Goal: Communication & Community: Participate in discussion

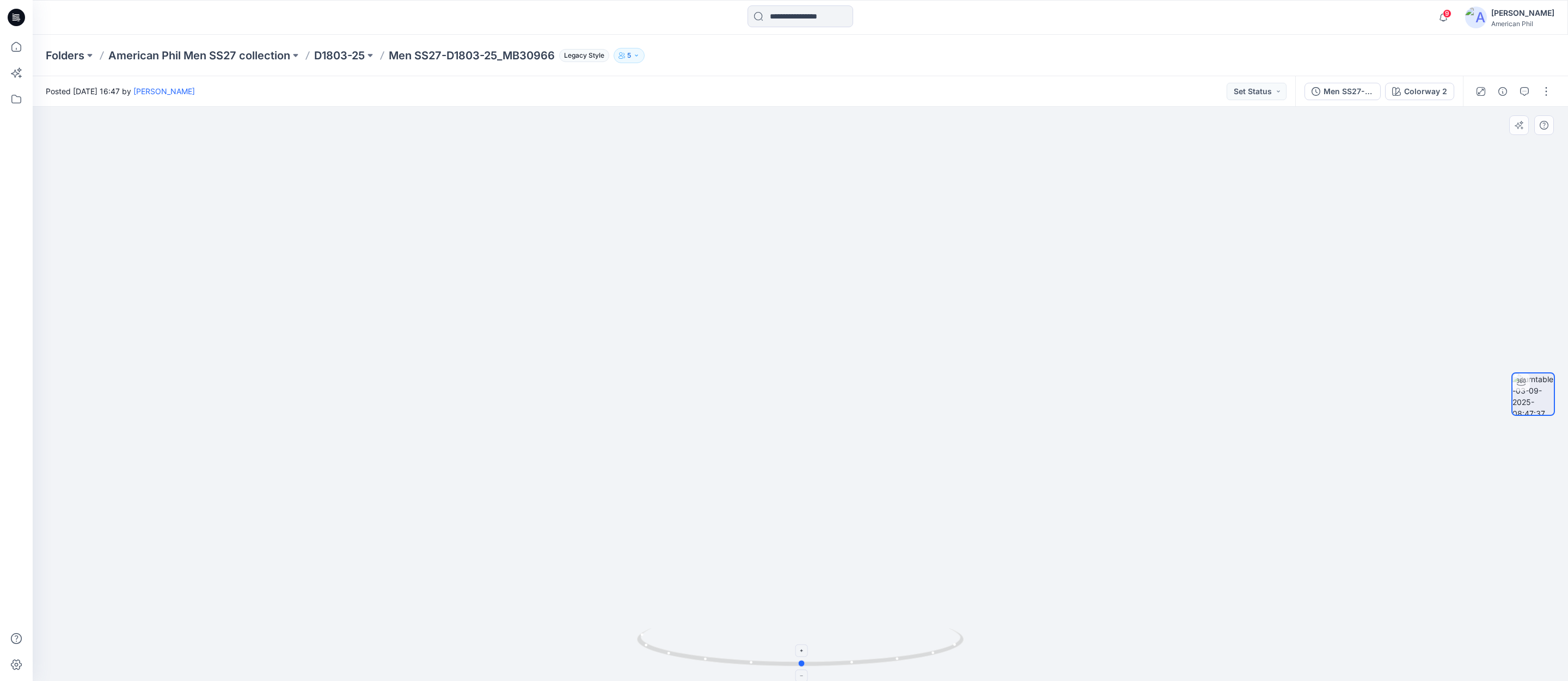
drag, startPoint x: 776, startPoint y: 663, endPoint x: 777, endPoint y: 642, distance: 21.0
click at [777, 642] on icon at bounding box center [801, 649] width 329 height 41
click at [1450, 12] on span "9" at bounding box center [1446, 13] width 8 height 8
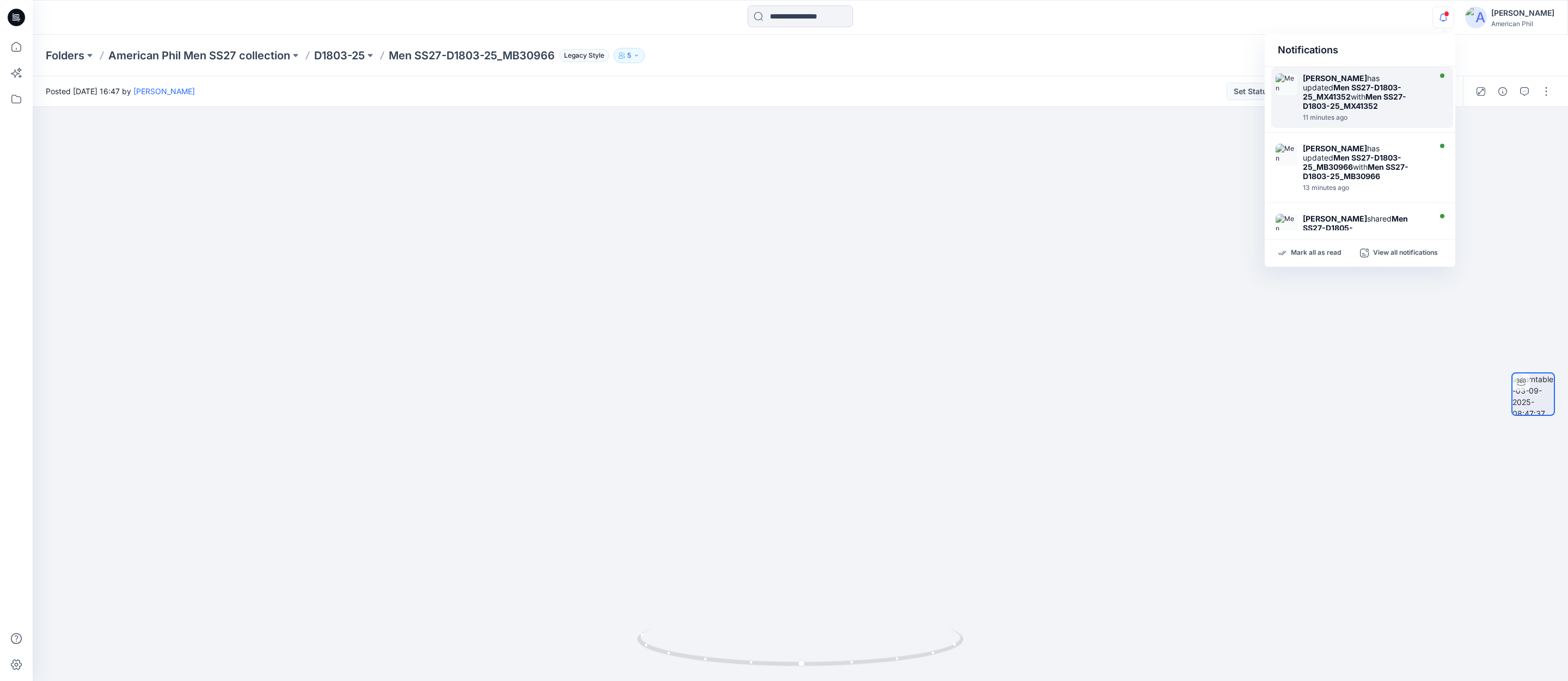
click at [1362, 89] on strong "Men SS27-D1803-25_MX41352" at bounding box center [1352, 92] width 98 height 19
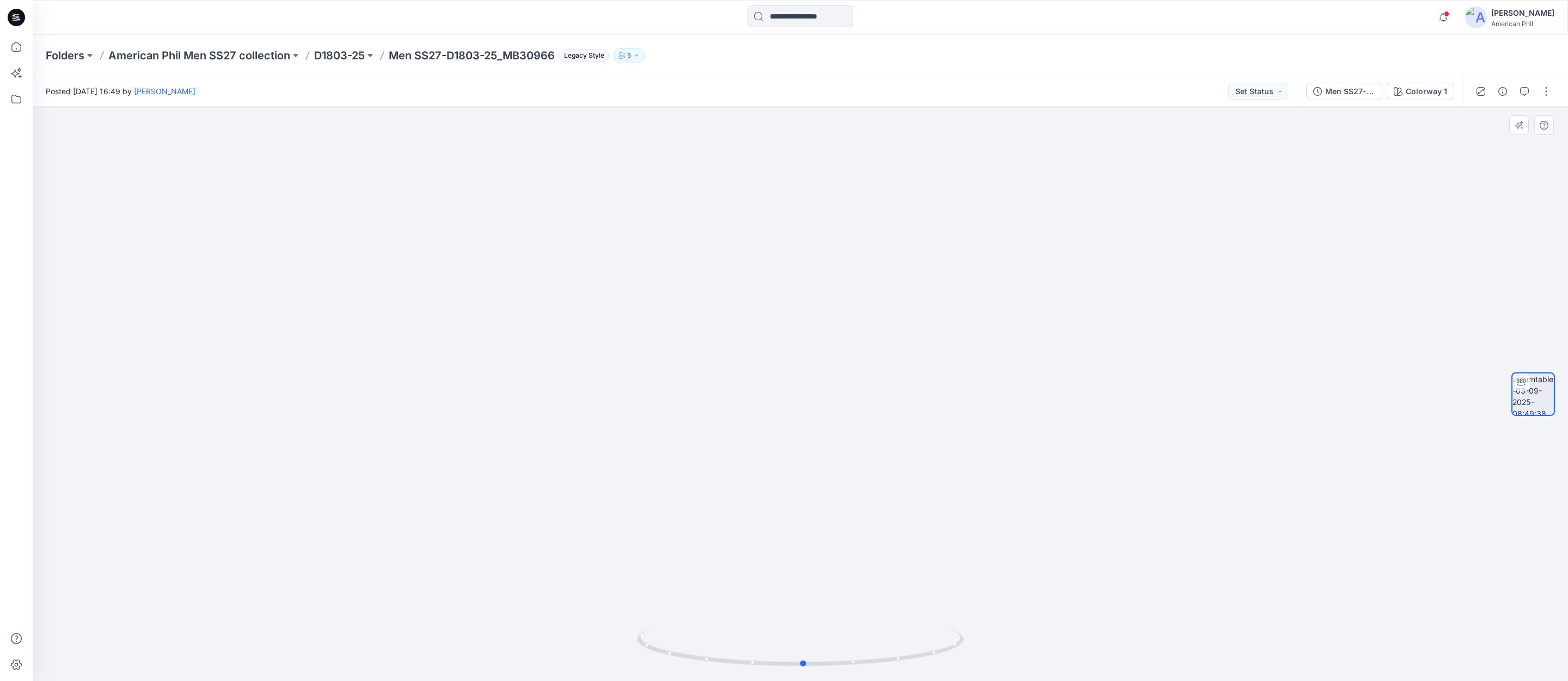
drag, startPoint x: 829, startPoint y: 653, endPoint x: 1158, endPoint y: 621, distance: 330.6
click at [1158, 621] on div at bounding box center [800, 394] width 1535 height 575
drag, startPoint x: 911, startPoint y: 642, endPoint x: 876, endPoint y: 627, distance: 38.1
click at [876, 627] on div at bounding box center [800, 654] width 327 height 54
click at [1527, 90] on icon "button" at bounding box center [1524, 91] width 8 height 8
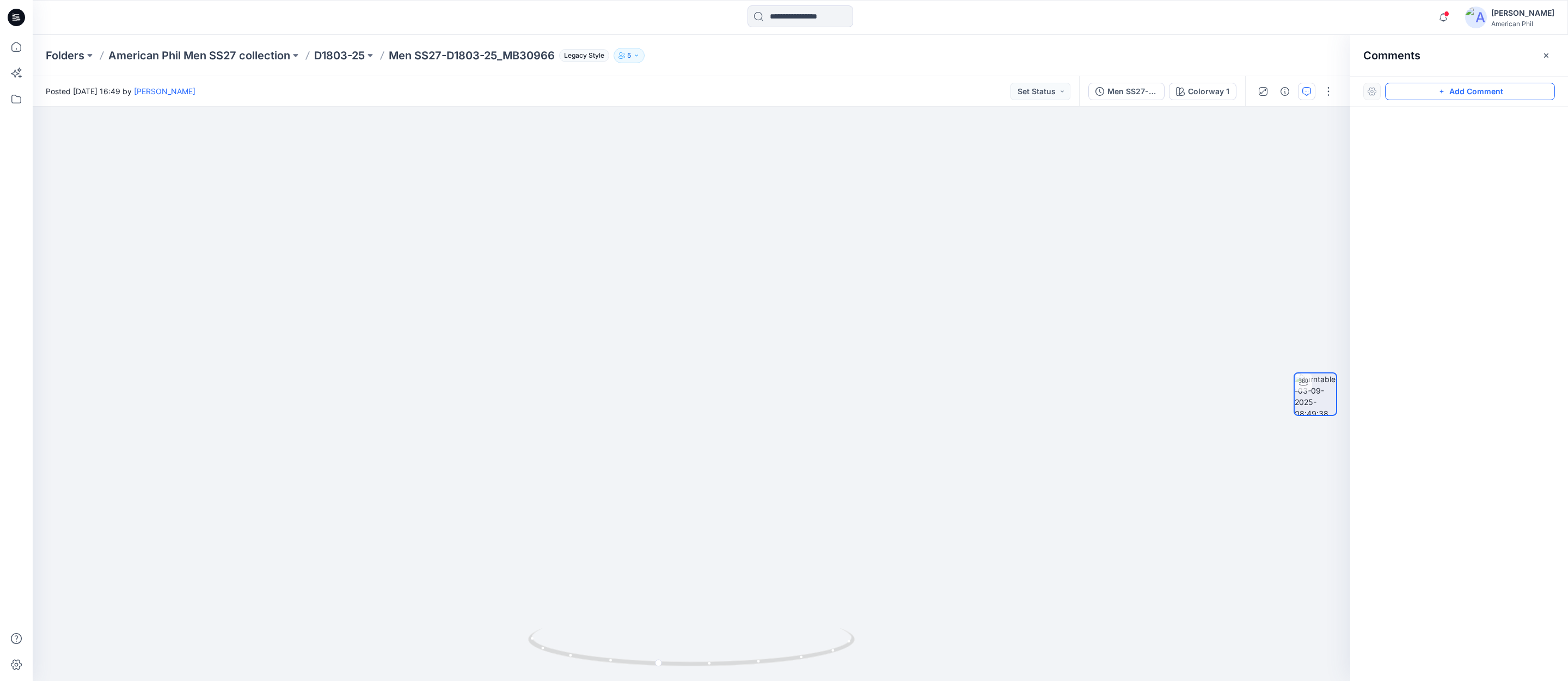
click at [1458, 93] on button "Add Comment" at bounding box center [1470, 91] width 170 height 17
click at [736, 186] on div "1" at bounding box center [691, 394] width 1318 height 575
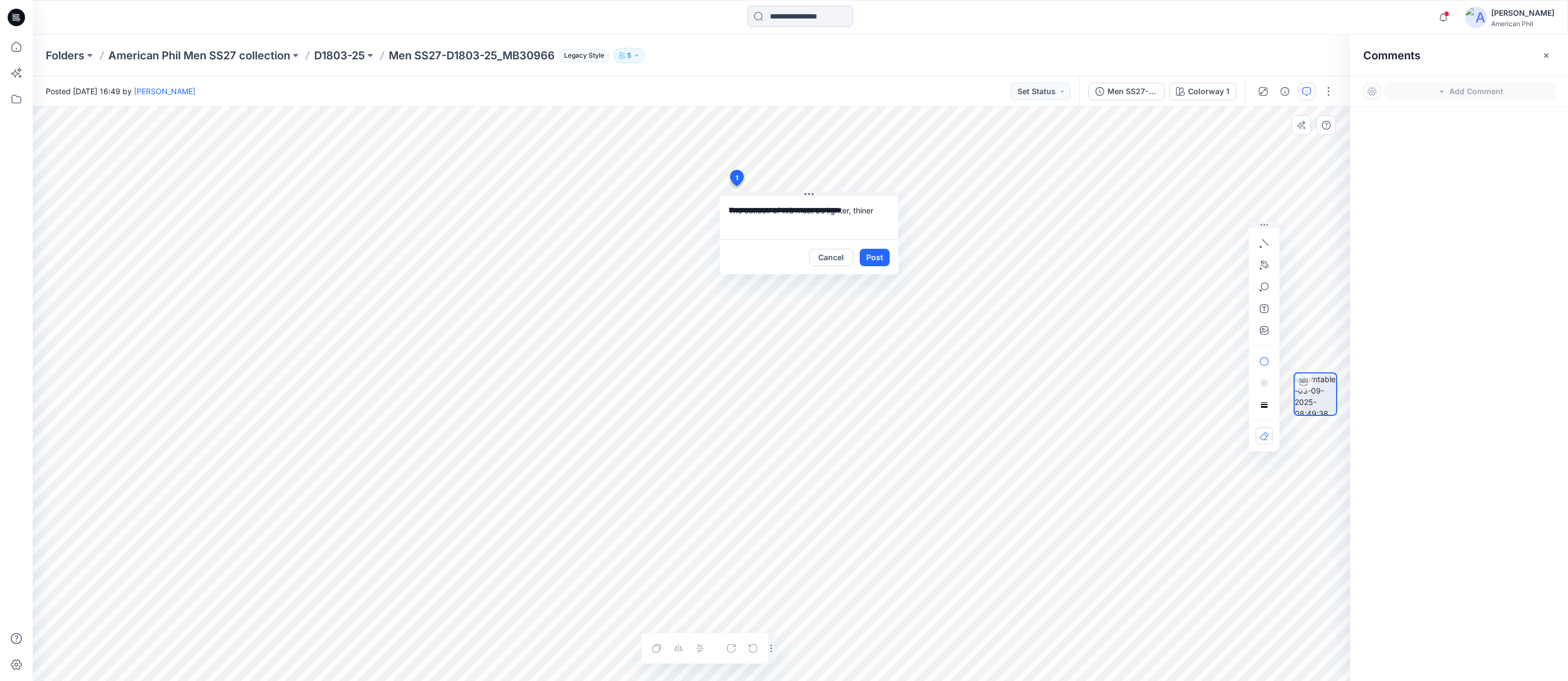
type textarea "**********"
click at [870, 258] on button "Post" at bounding box center [874, 257] width 30 height 17
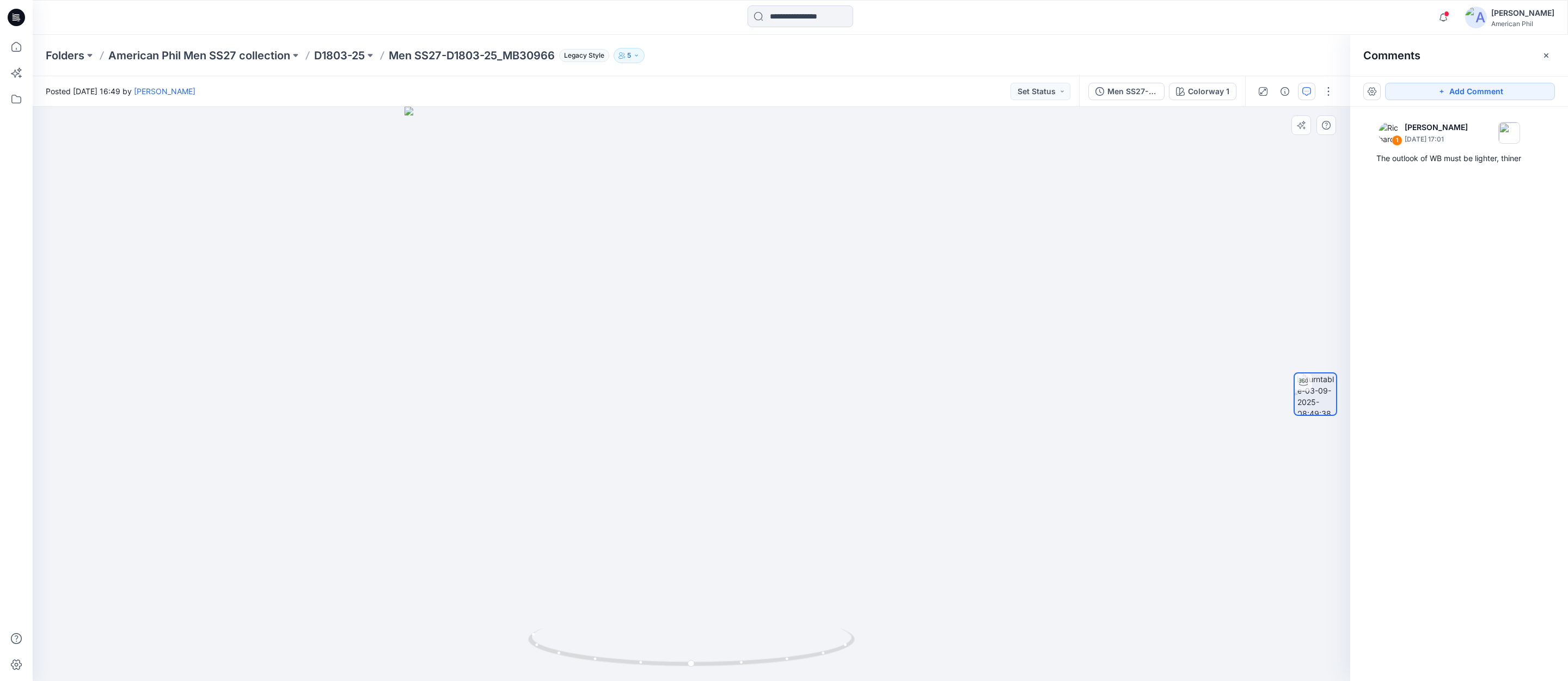
drag, startPoint x: 694, startPoint y: 456, endPoint x: 740, endPoint y: 476, distance: 50.2
click at [835, 434] on img at bounding box center [692, 394] width 575 height 575
drag, startPoint x: 694, startPoint y: 666, endPoint x: 782, endPoint y: 653, distance: 89.0
click at [782, 653] on icon at bounding box center [692, 649] width 329 height 41
click at [1444, 13] on icon "button" at bounding box center [1443, 17] width 21 height 22
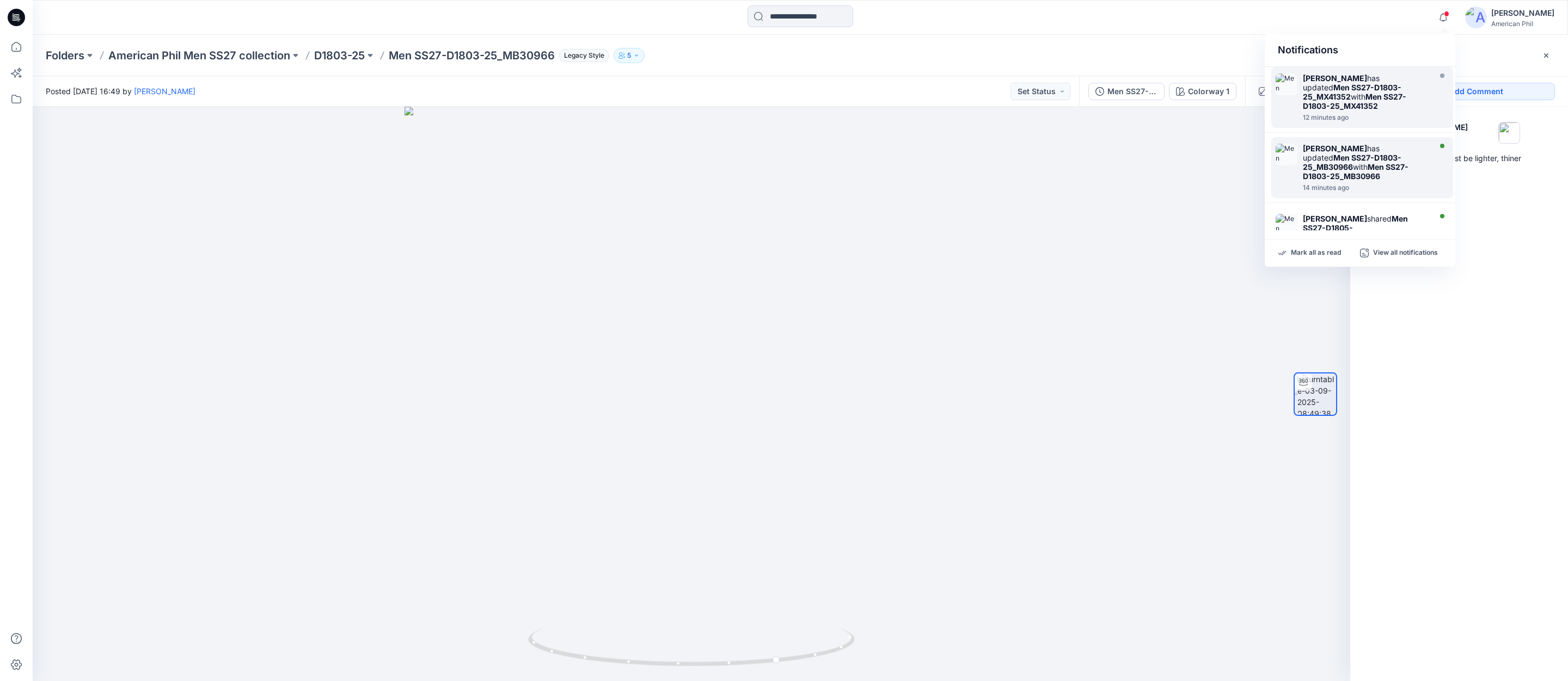
click at [1283, 157] on img at bounding box center [1286, 155] width 22 height 22
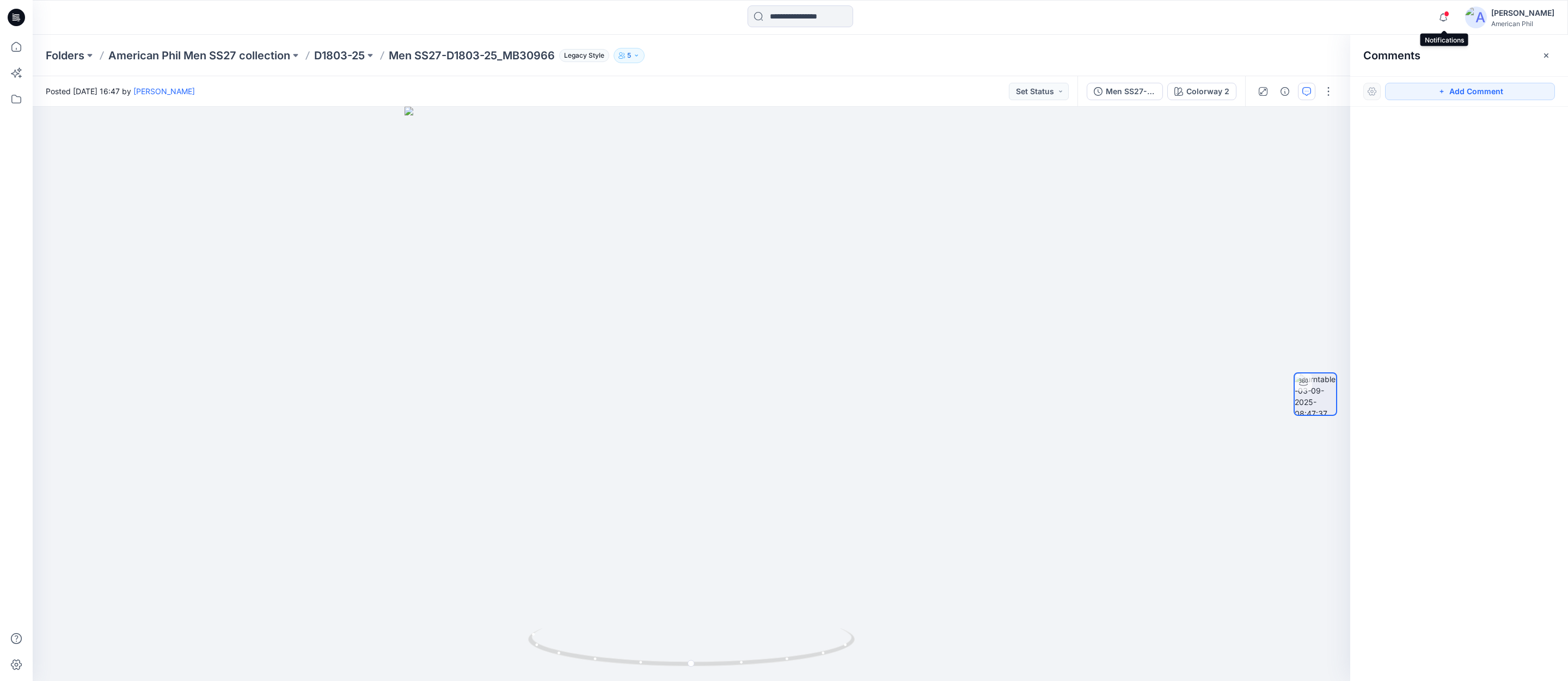
click at [1449, 14] on span at bounding box center [1446, 14] width 5 height 6
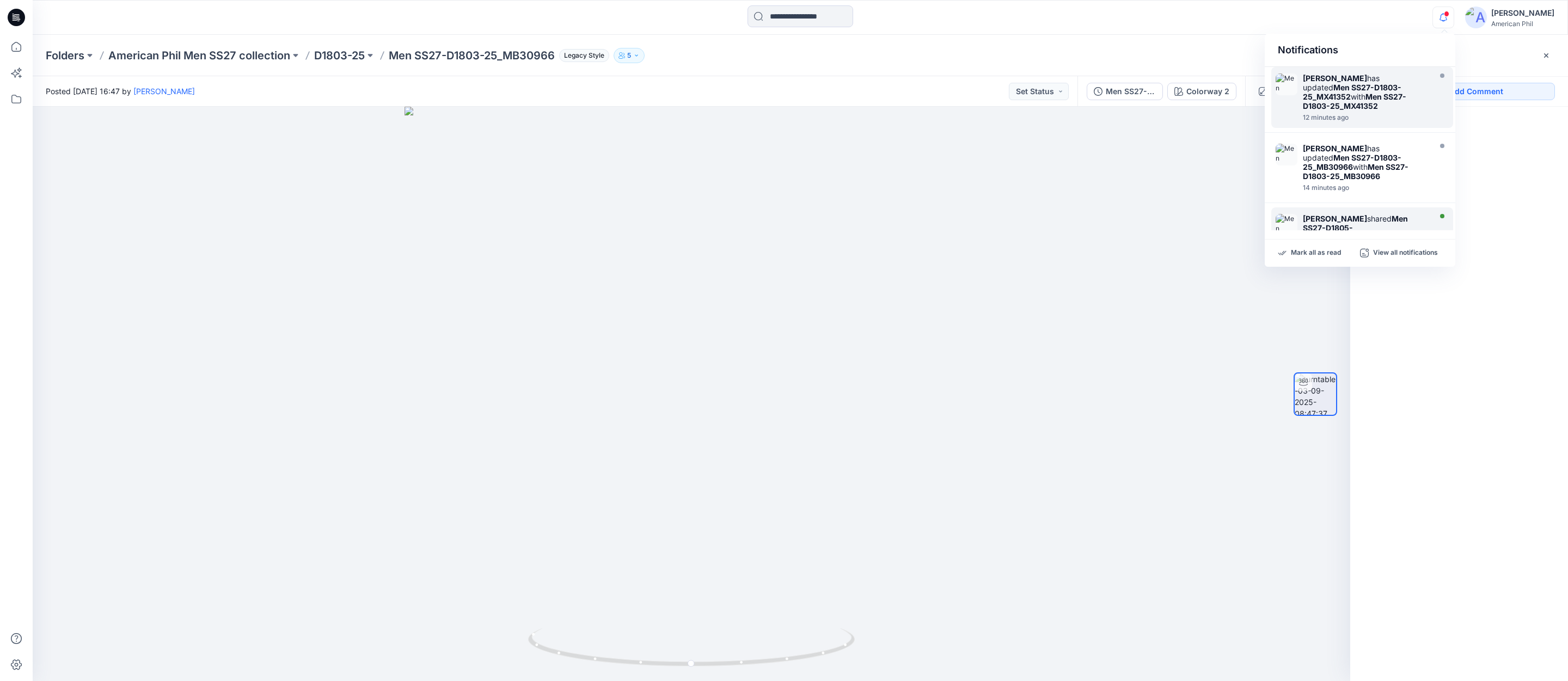
click at [1323, 217] on strong "Men SS27-D1805-25_MB30969" at bounding box center [1355, 228] width 105 height 28
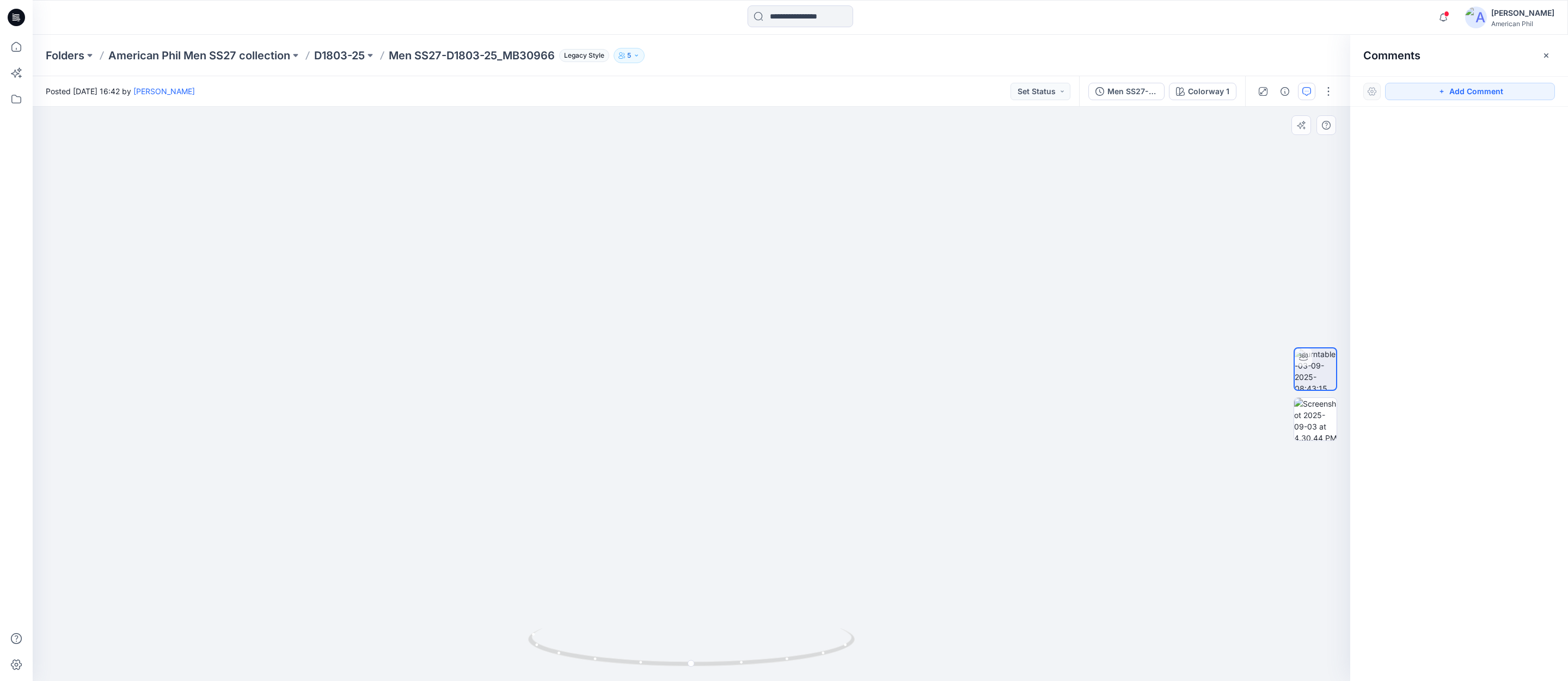
drag, startPoint x: 798, startPoint y: 551, endPoint x: 746, endPoint y: 550, distance: 52.0
click at [746, 550] on img at bounding box center [691, 272] width 1062 height 819
drag, startPoint x: 797, startPoint y: 640, endPoint x: 436, endPoint y: 578, distance: 366.3
click at [436, 578] on div at bounding box center [691, 394] width 1318 height 575
drag, startPoint x: 801, startPoint y: 375, endPoint x: 719, endPoint y: 439, distance: 104.0
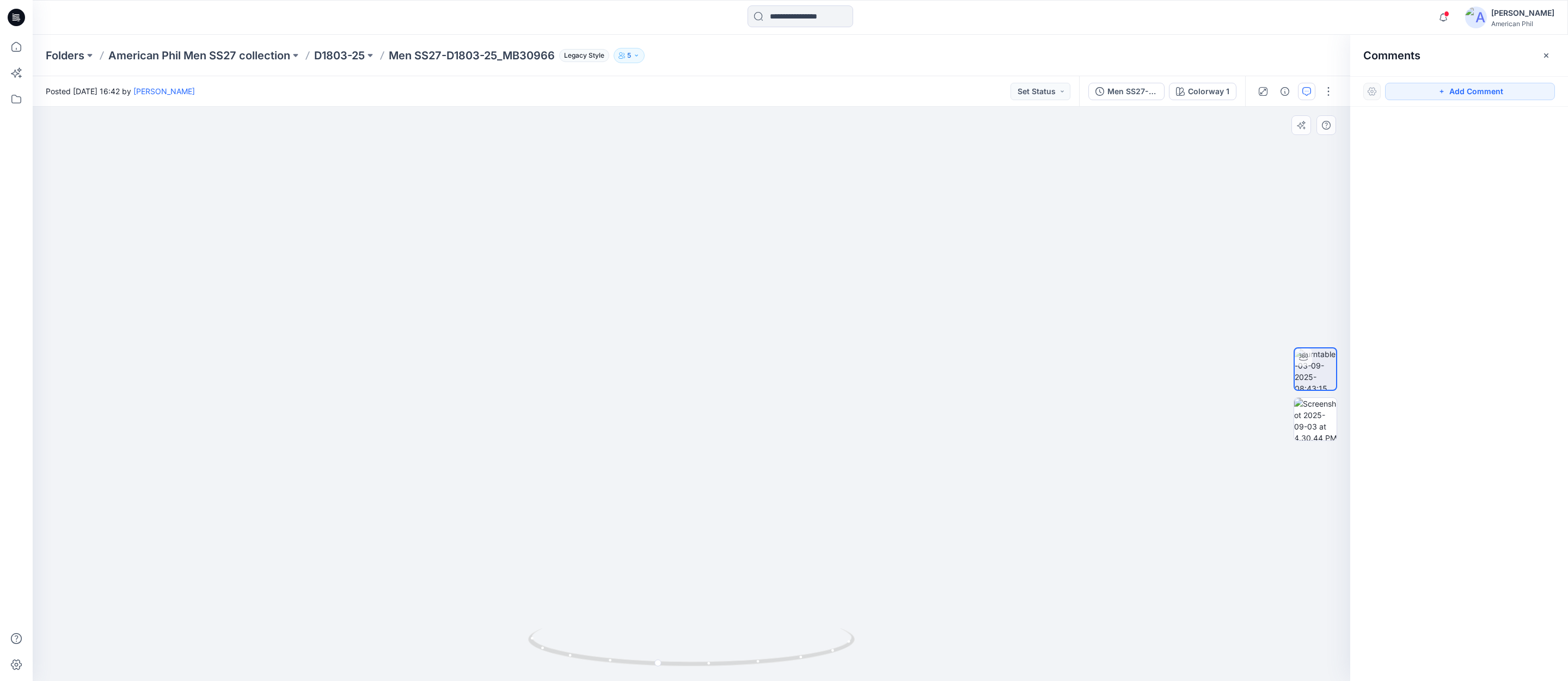
click at [715, 439] on img at bounding box center [691, 306] width 1062 height 752
click at [1056, 91] on button "Set Status" at bounding box center [1040, 91] width 60 height 17
click at [1014, 142] on p "Accepted" at bounding box center [1011, 142] width 35 height 14
click at [1447, 14] on span at bounding box center [1446, 14] width 5 height 6
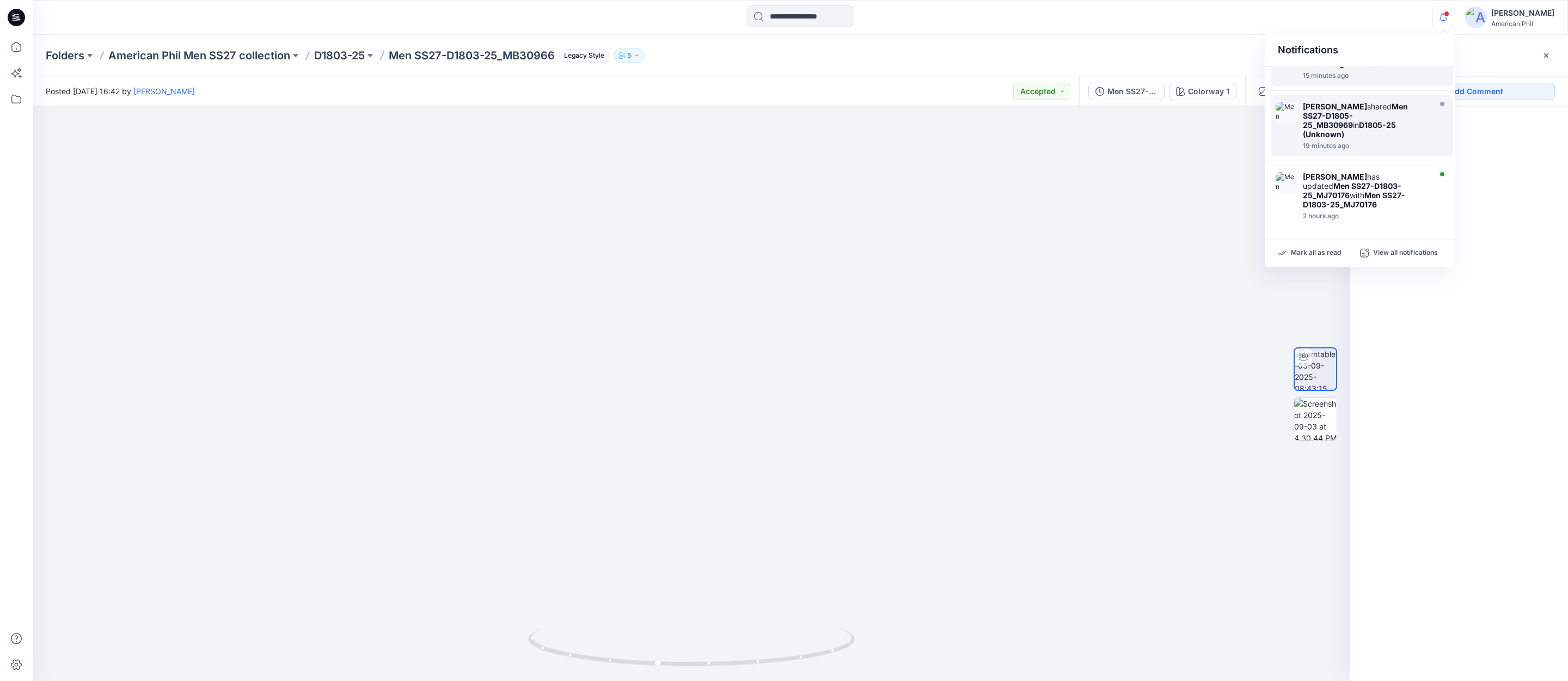
scroll to position [119, 0]
click at [1313, 113] on strong "D1805-25 (Unknown)" at bounding box center [1349, 122] width 93 height 19
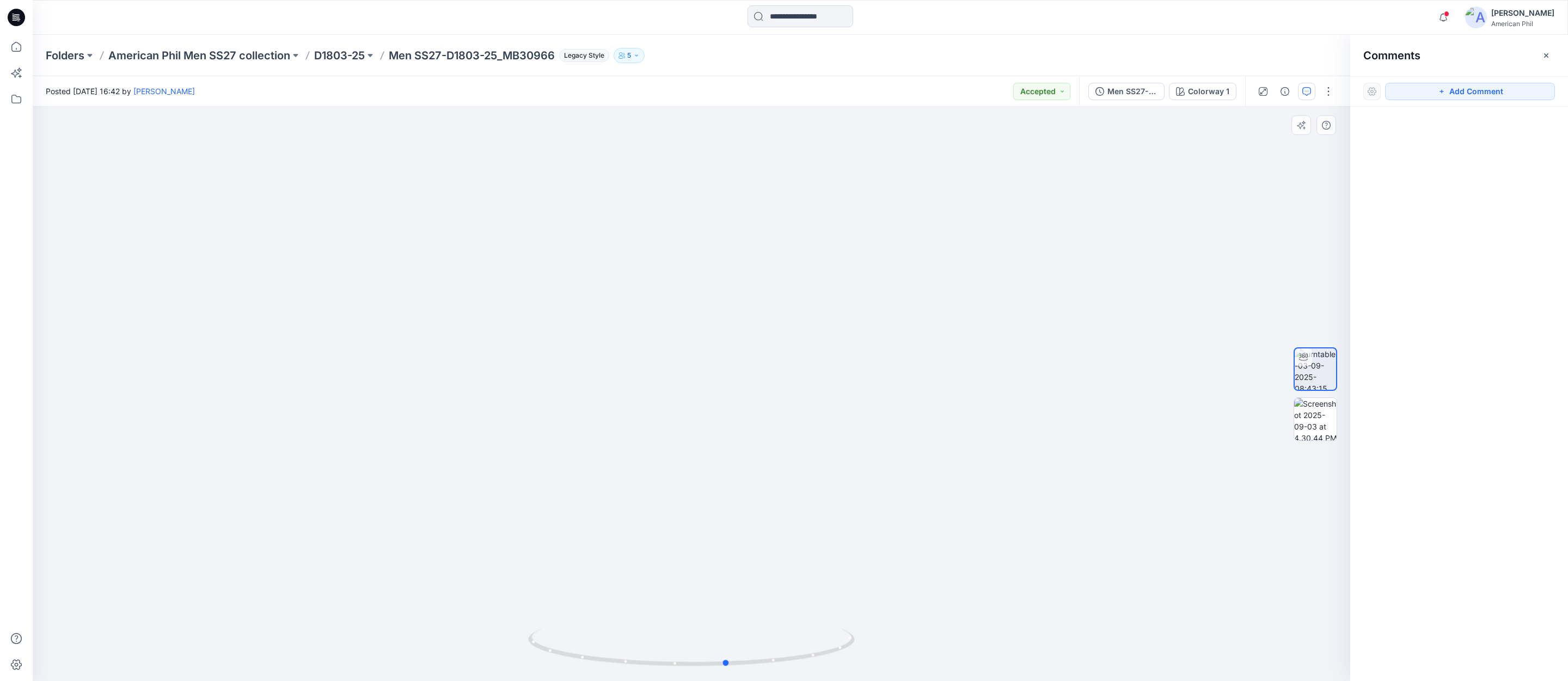
drag, startPoint x: 798, startPoint y: 647, endPoint x: 832, endPoint y: 592, distance: 64.7
click at [834, 593] on div at bounding box center [691, 394] width 1318 height 575
click at [1445, 16] on icon "button" at bounding box center [1443, 17] width 21 height 22
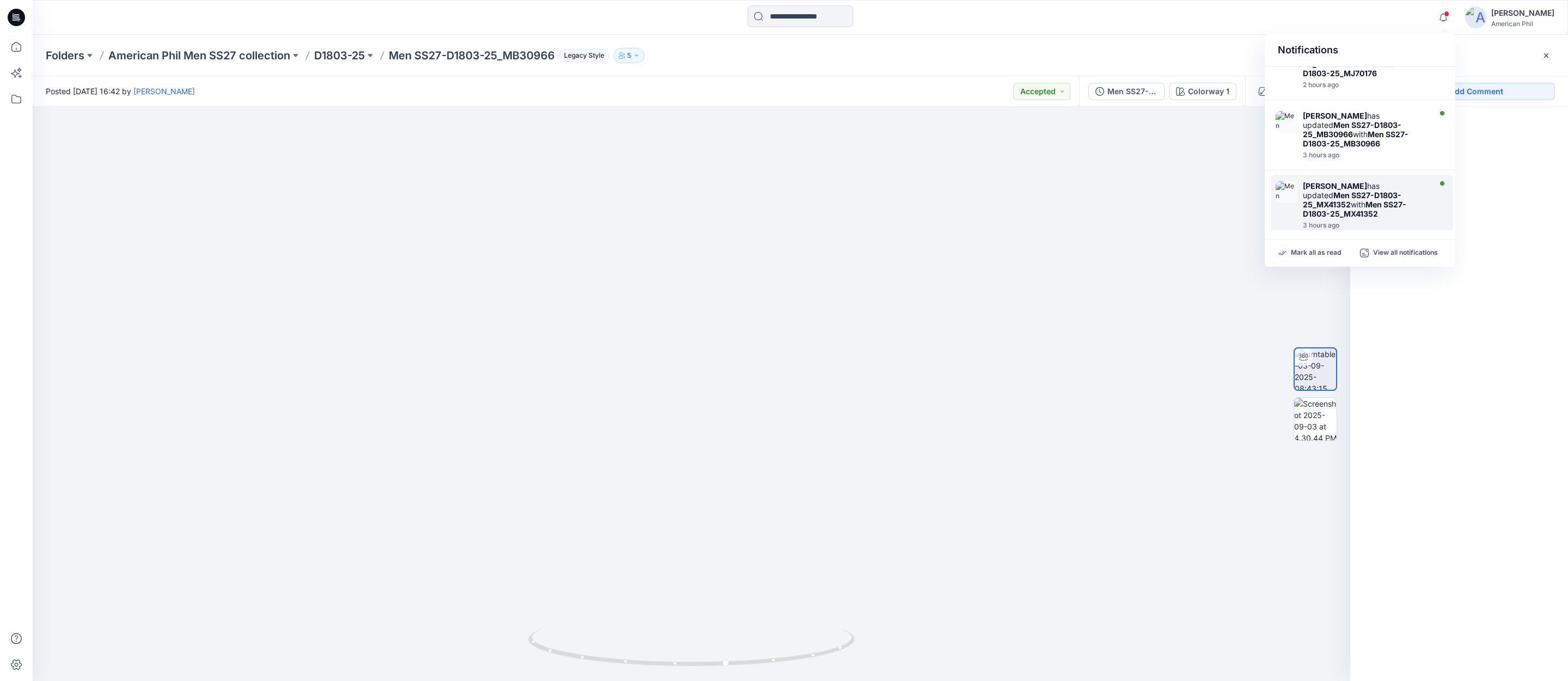
click at [1288, 187] on div "[PERSON_NAME] has updated Men SS27-D1803-25_MX41352 with Men SS27-D1803-25_MX41…" at bounding box center [1362, 205] width 182 height 61
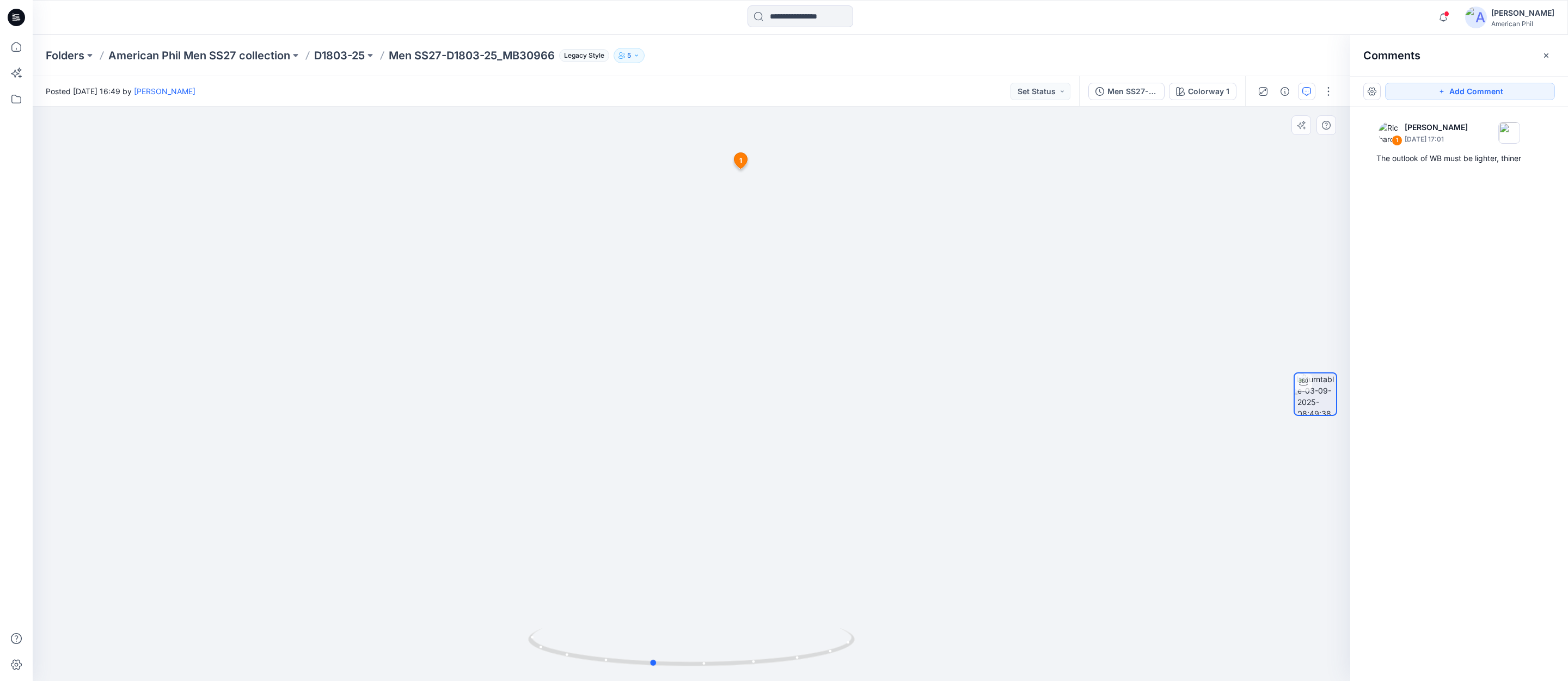
drag, startPoint x: 764, startPoint y: 649, endPoint x: 725, endPoint y: 620, distance: 48.6
click at [725, 620] on div at bounding box center [691, 394] width 1318 height 575
click at [1445, 16] on icon "button" at bounding box center [1443, 17] width 21 height 22
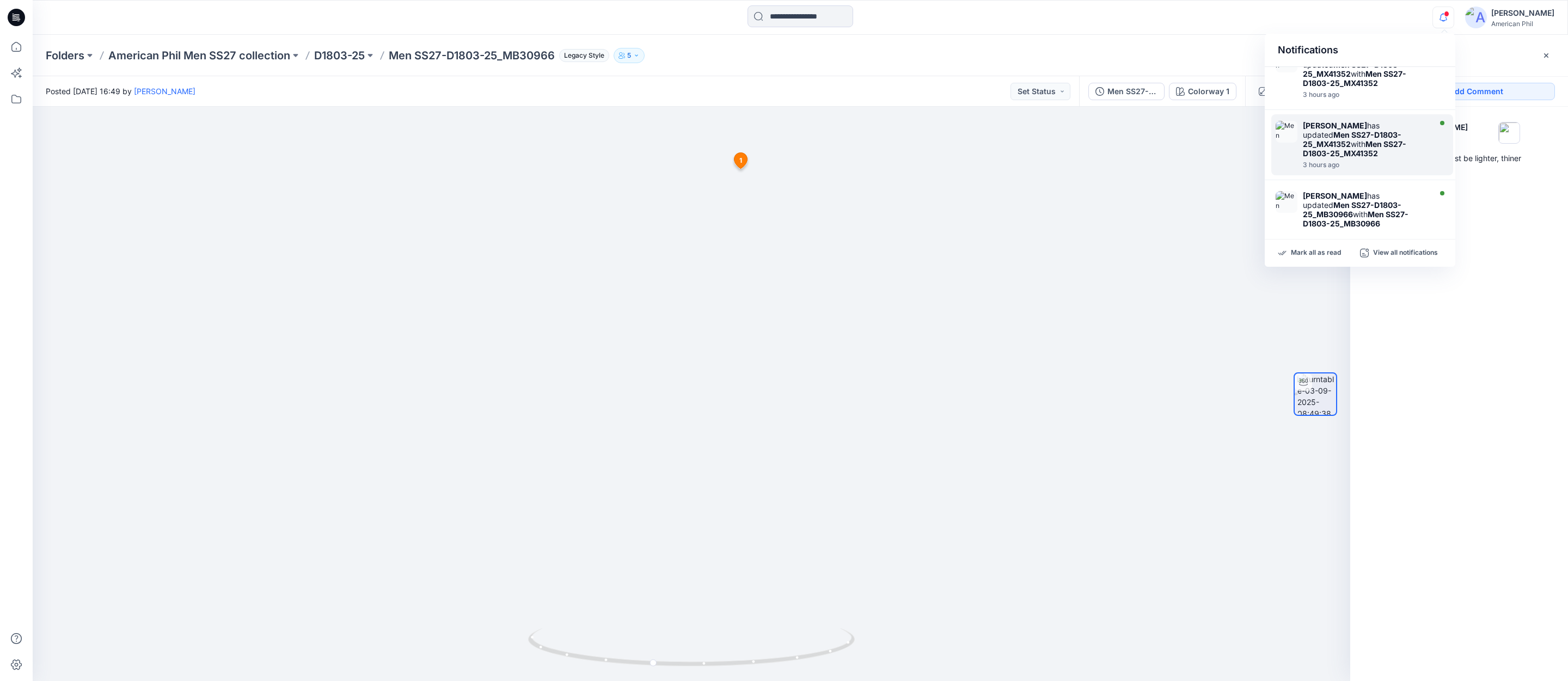
scroll to position [490, 0]
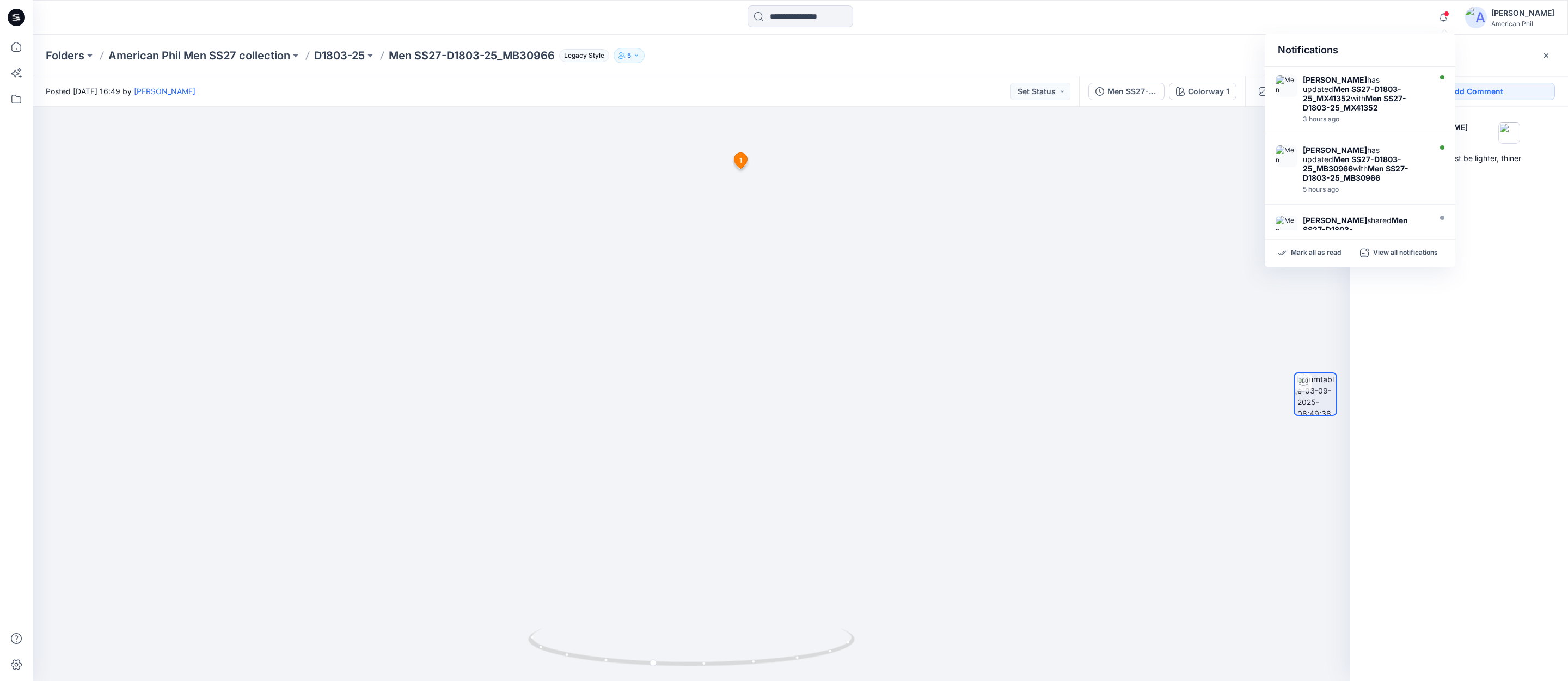
click at [909, 96] on div "Posted [DATE] 16:49 by [PERSON_NAME] Set Status" at bounding box center [555, 91] width 1046 height 30
